Goal: Check status

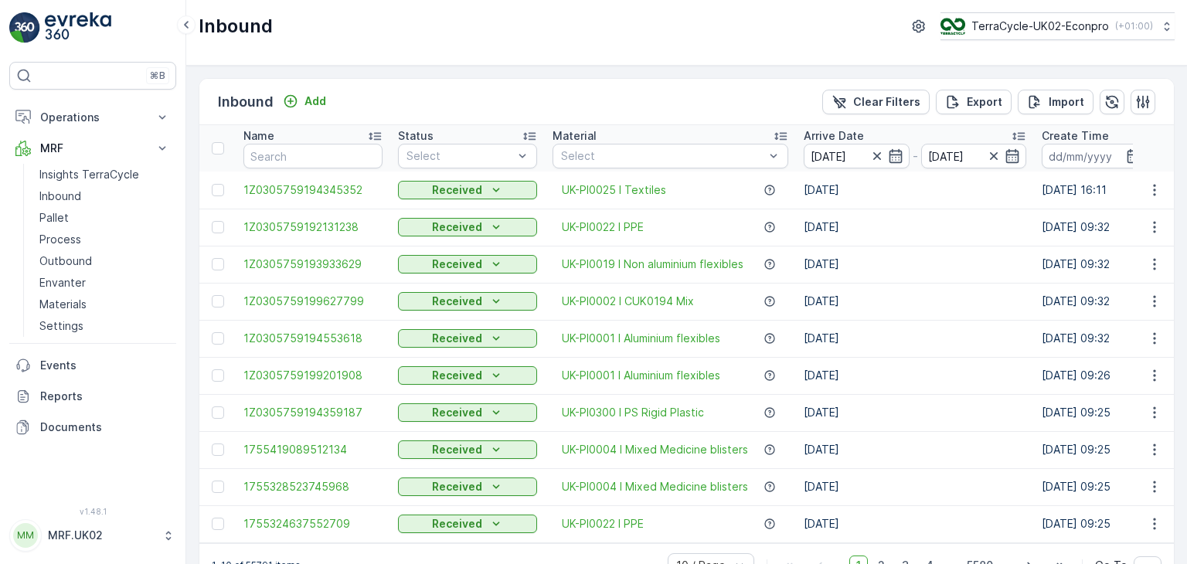
scroll to position [15, 0]
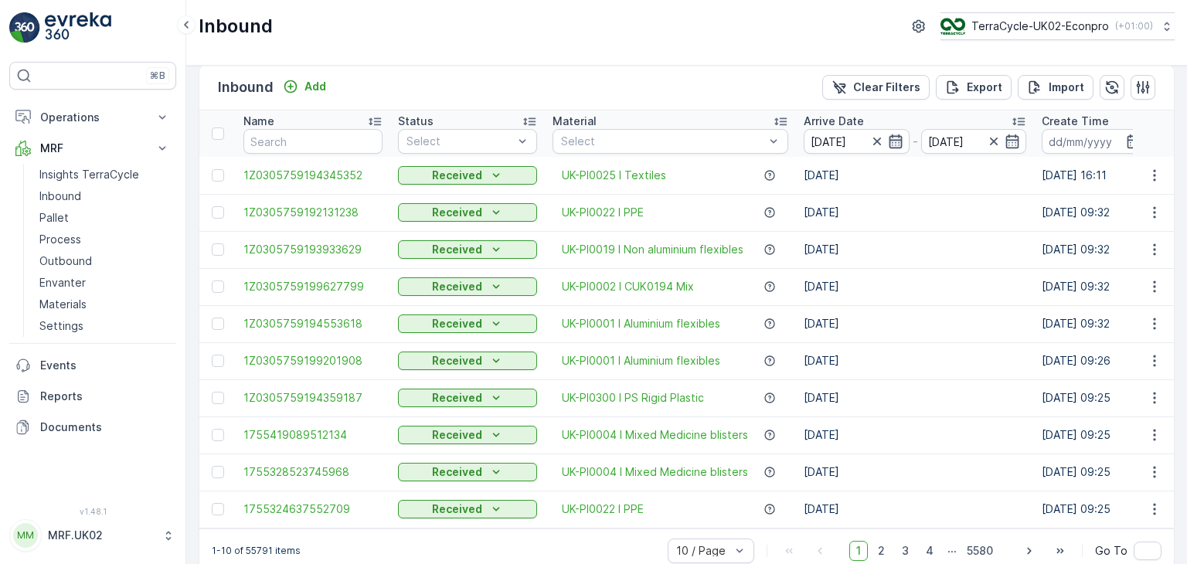
click at [888, 143] on icon "button" at bounding box center [895, 141] width 15 height 15
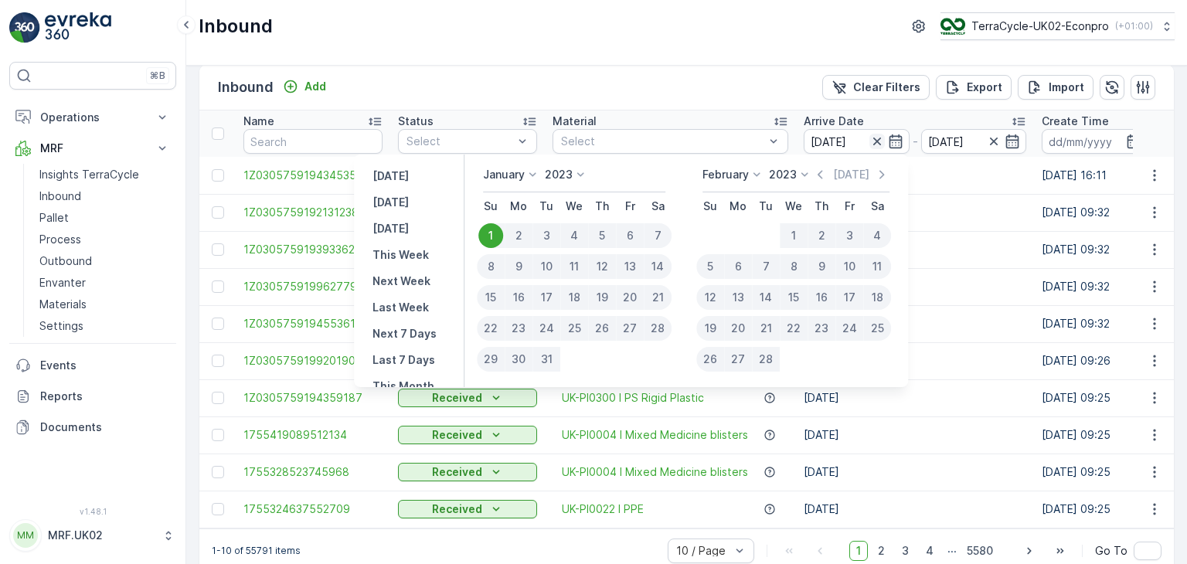
click at [880, 143] on icon "button" at bounding box center [877, 141] width 15 height 15
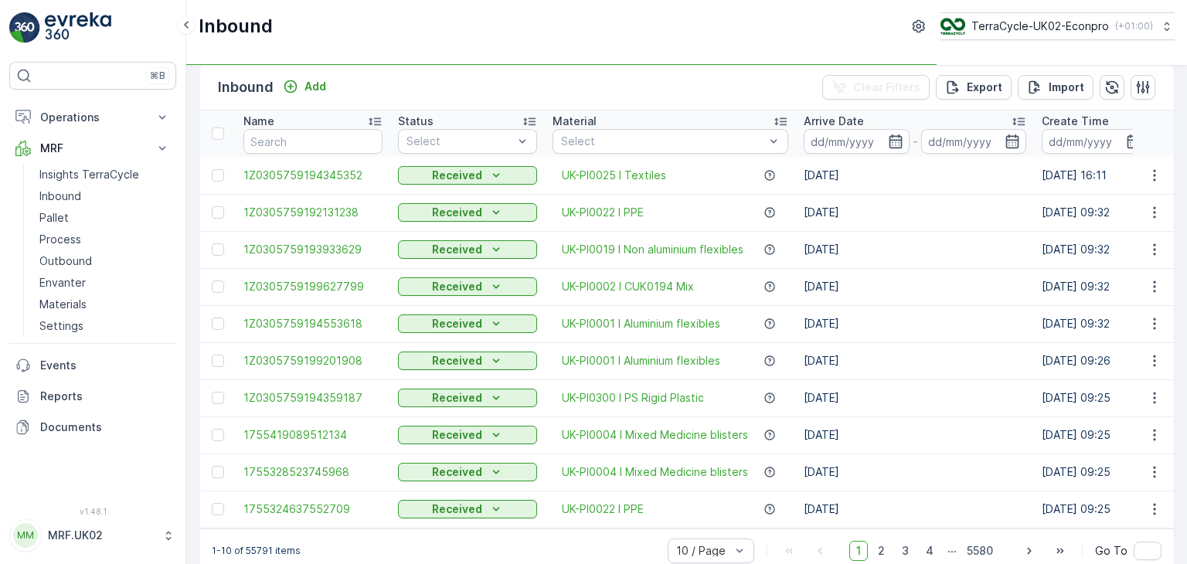
click at [880, 143] on input at bounding box center [857, 141] width 106 height 25
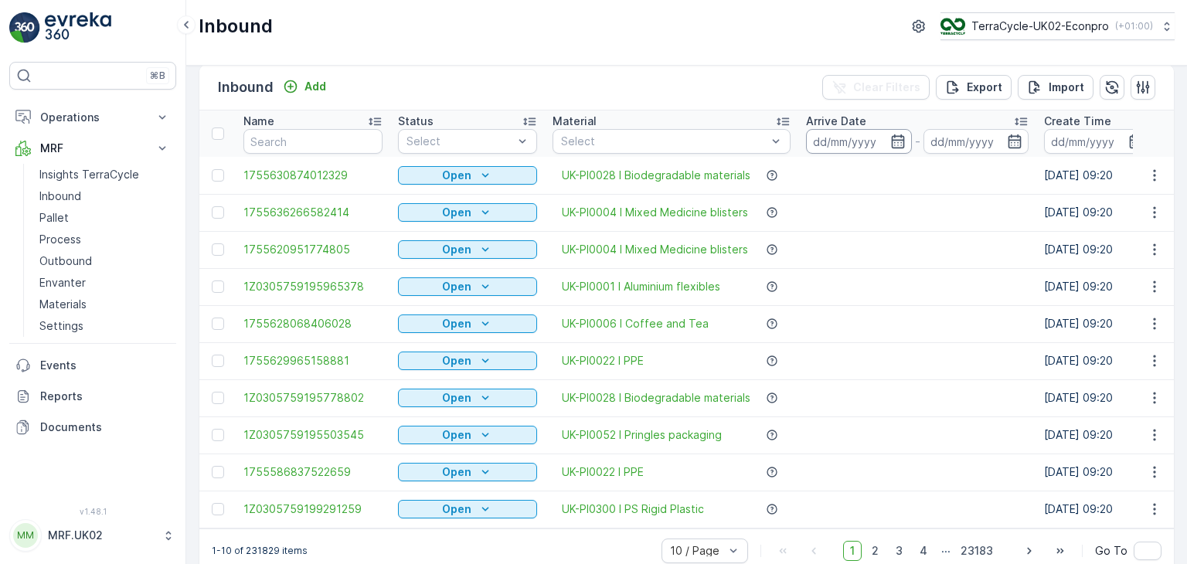
click at [901, 131] on input at bounding box center [859, 141] width 106 height 25
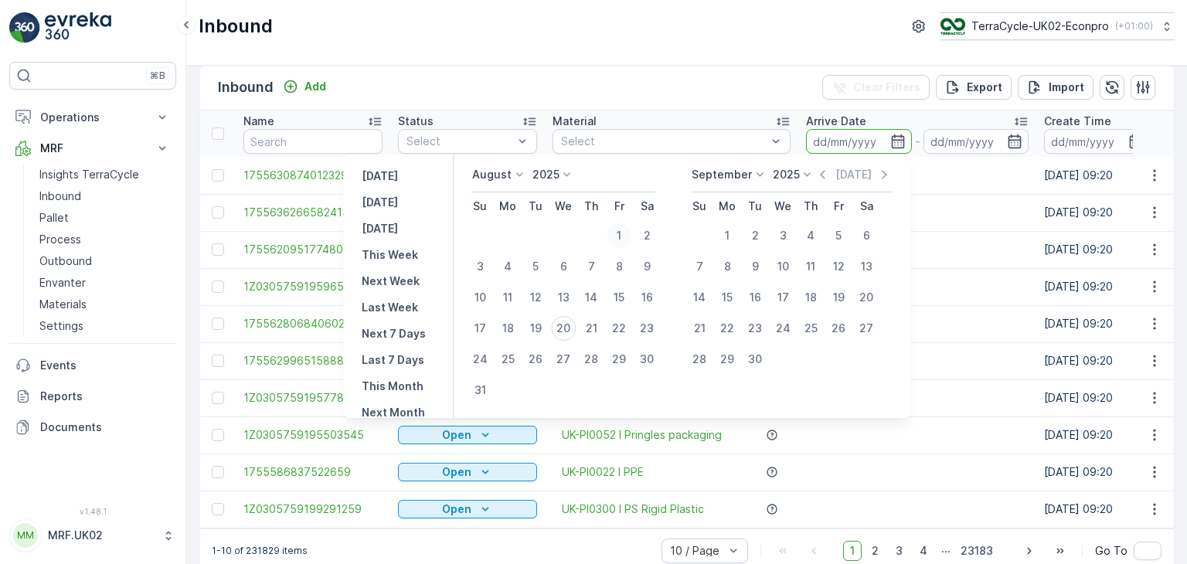
click at [628, 236] on div "1" at bounding box center [619, 235] width 25 height 25
type input "[DATE]"
drag, startPoint x: 628, startPoint y: 236, endPoint x: 574, endPoint y: 333, distance: 111.8
click at [574, 333] on tbody "1 2 3 4 5 6 7 8 9 10 11 12 13 14 15 16 17 18 19 20 21 22 23 24 25 26 27 28 29 3…" at bounding box center [563, 313] width 195 height 186
click at [574, 333] on div "20" at bounding box center [563, 328] width 25 height 25
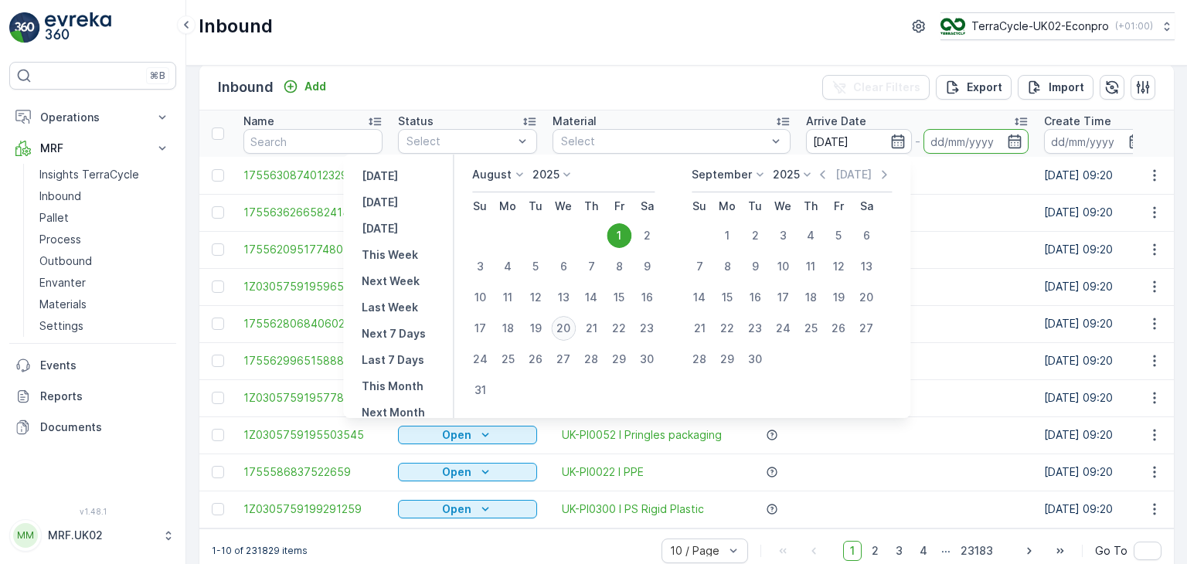
type input "[DATE]"
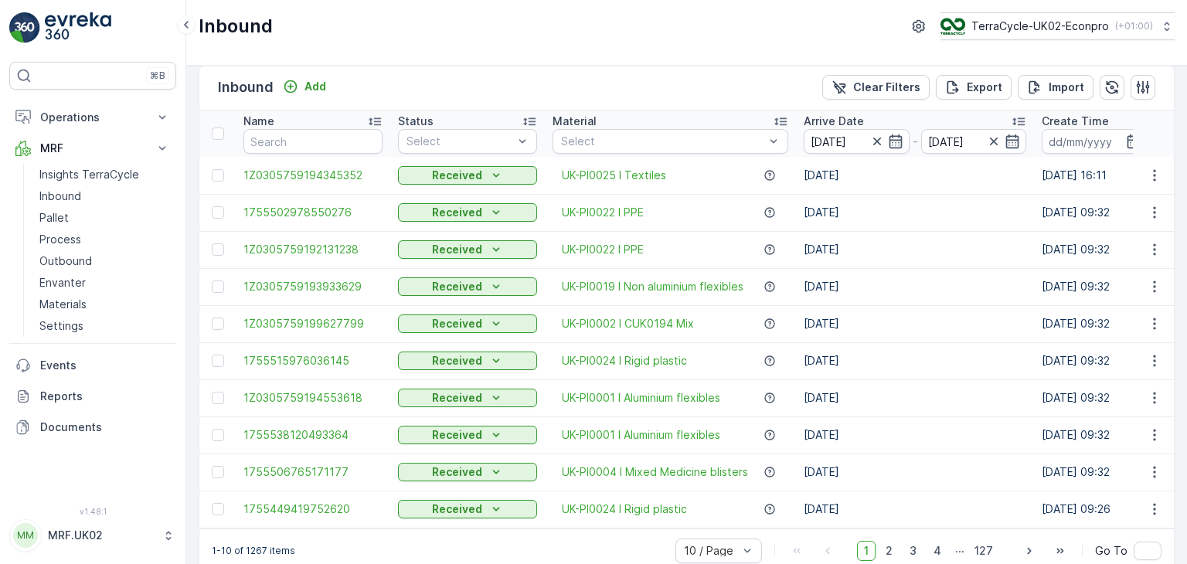
scroll to position [43, 0]
